Goal: Transaction & Acquisition: Purchase product/service

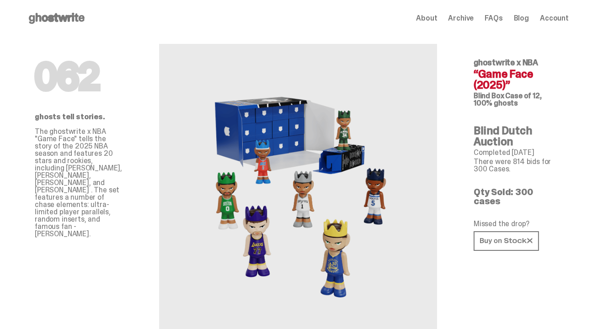
click at [468, 17] on span "Archive" at bounding box center [461, 18] width 26 height 7
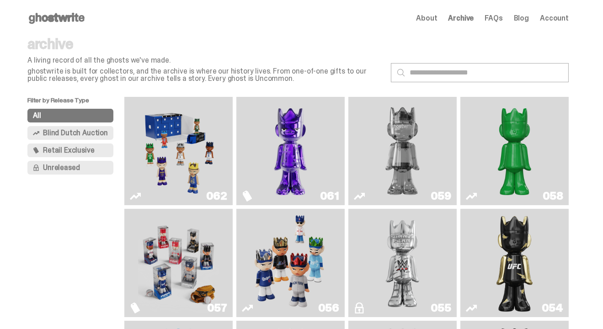
click at [176, 148] on img "Game Face (2025)" at bounding box center [178, 150] width 81 height 101
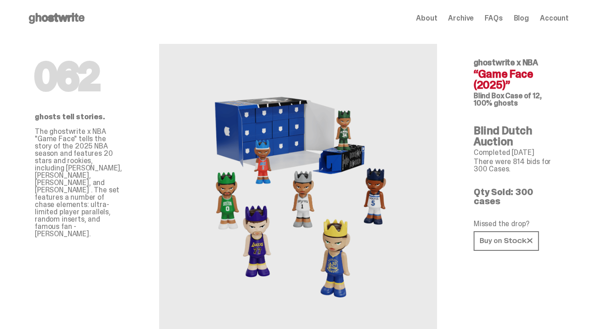
click at [73, 15] on use at bounding box center [57, 18] width 56 height 11
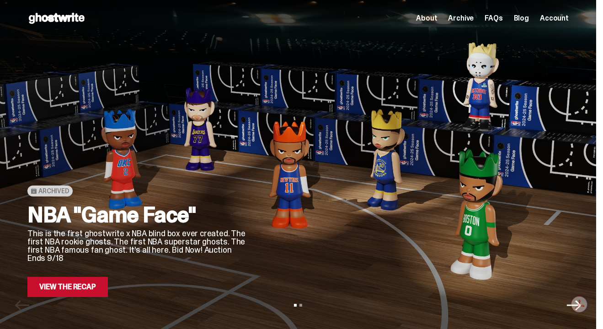
scroll to position [90, 0]
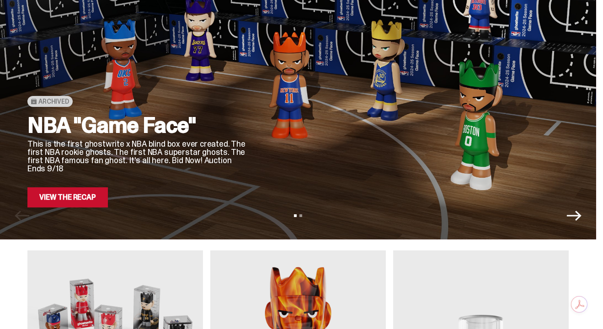
click at [74, 194] on link "View the Recap" at bounding box center [67, 197] width 80 height 20
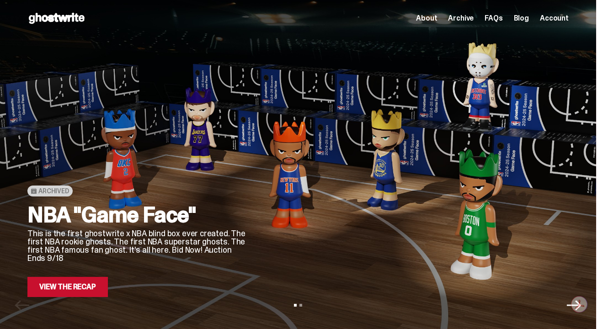
scroll to position [89, 0]
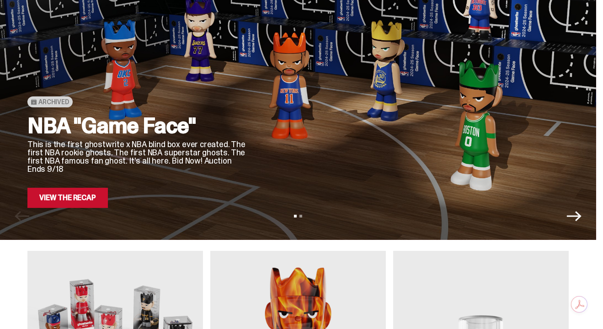
click at [69, 199] on link "View the Recap" at bounding box center [67, 198] width 80 height 20
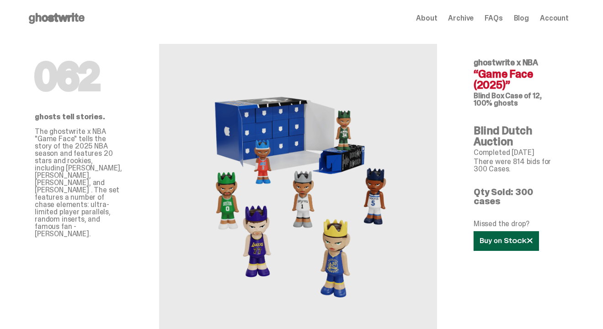
click at [495, 238] on icon at bounding box center [506, 241] width 53 height 7
